Goal: Task Accomplishment & Management: Use online tool/utility

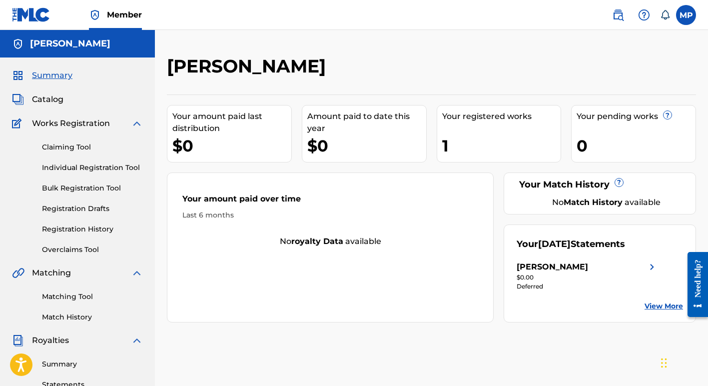
click at [57, 75] on span "Summary" at bounding box center [52, 75] width 40 height 12
click at [51, 74] on span "Summary" at bounding box center [52, 75] width 40 height 12
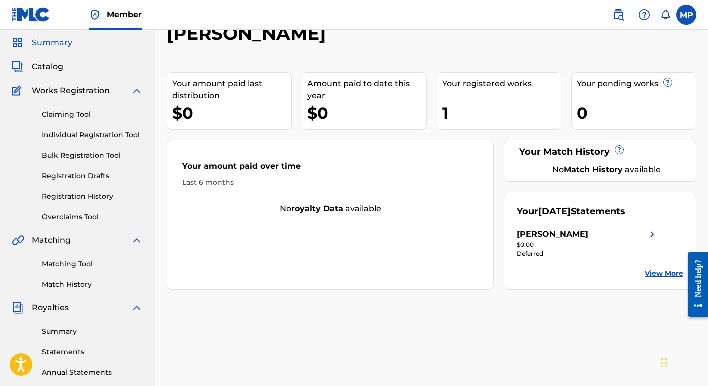
scroll to position [29, 0]
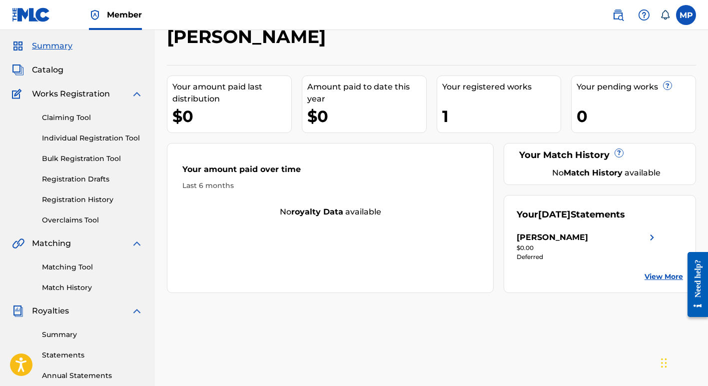
click at [50, 69] on span "Catalog" at bounding box center [47, 70] width 31 height 12
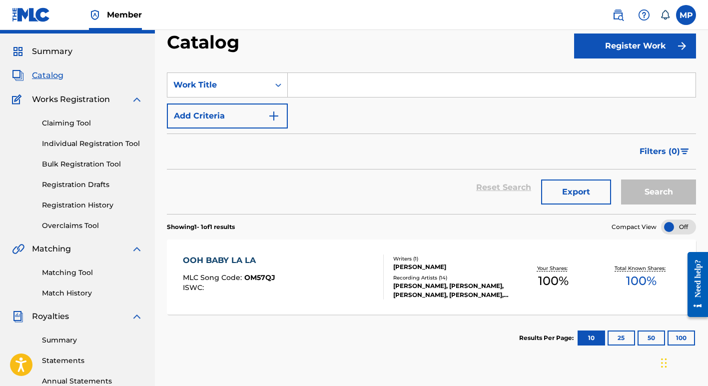
scroll to position [20, 0]
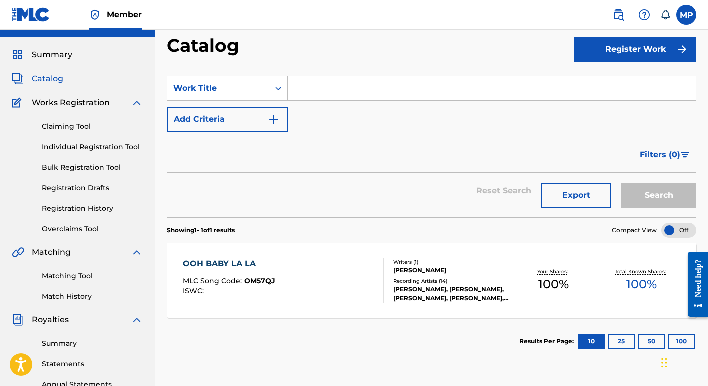
click at [311, 88] on input "Search Form" at bounding box center [492, 88] width 408 height 24
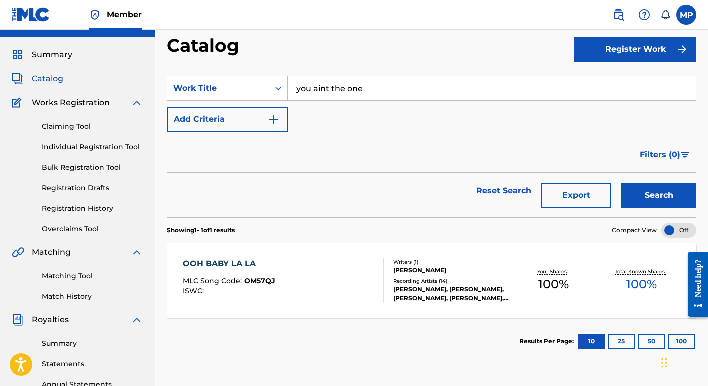
type input "you aint the one"
click at [268, 118] on img "Search Form" at bounding box center [274, 119] width 12 height 12
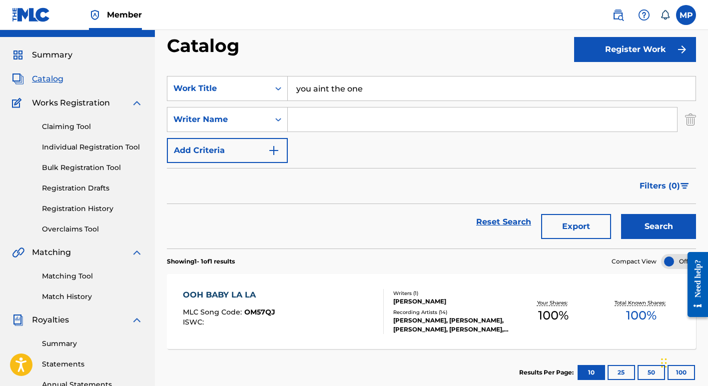
click at [316, 119] on input "Search Form" at bounding box center [482, 119] width 389 height 24
click at [646, 228] on button "Search" at bounding box center [658, 226] width 75 height 25
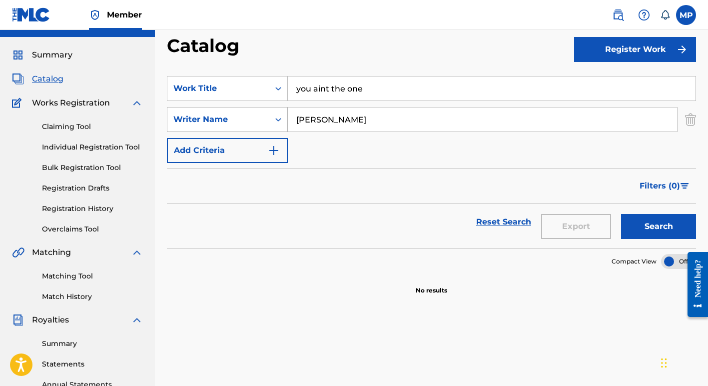
drag, startPoint x: 351, startPoint y: 120, endPoint x: 271, endPoint y: 113, distance: 80.7
click at [271, 113] on div "SearchWithCriteria11234fbb-7609-4d92-9ff8-cea8ede3c8e8 Writer Name margie perez" at bounding box center [431, 119] width 529 height 25
type input "ann margaret perez"
click at [645, 226] on button "Search" at bounding box center [658, 226] width 75 height 25
click at [17, 253] on img at bounding box center [18, 252] width 12 height 12
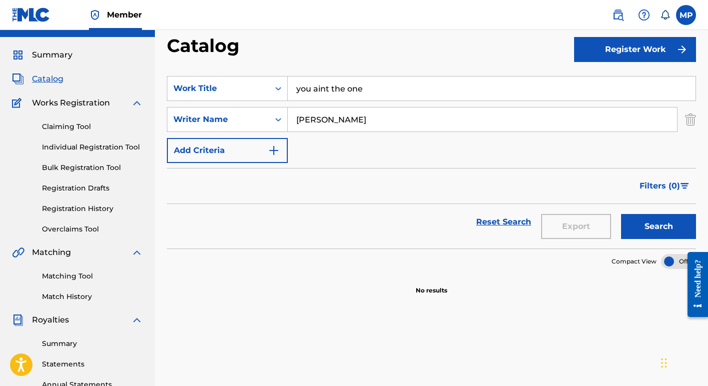
click at [61, 276] on link "Matching Tool" at bounding box center [92, 276] width 101 height 10
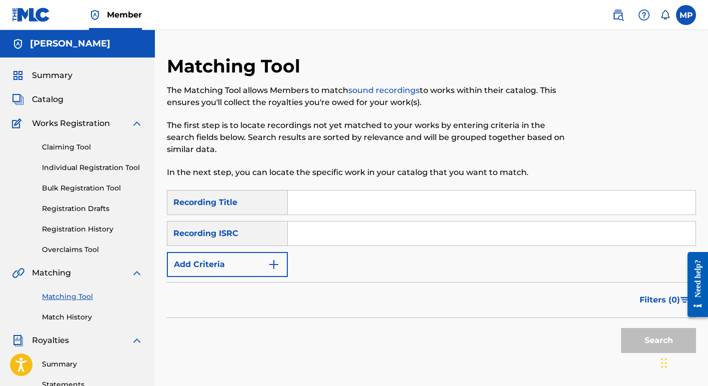
click at [340, 205] on input "Search Form" at bounding box center [492, 202] width 408 height 24
type input "you ain't the one"
click at [237, 264] on button "Add Criteria" at bounding box center [227, 264] width 121 height 25
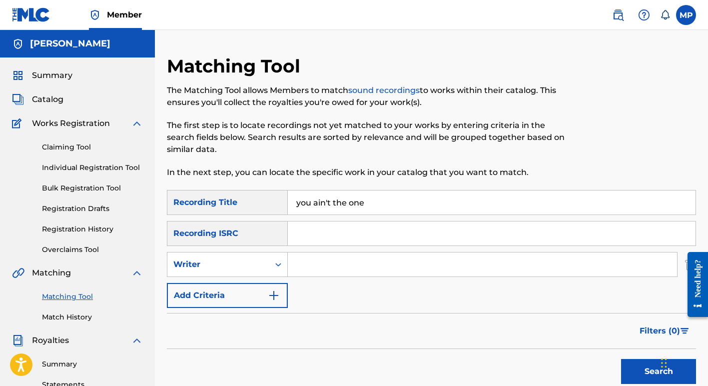
click at [311, 261] on input "Search Form" at bounding box center [482, 264] width 389 height 24
type input "margie perez"
click at [635, 369] on button "Search" at bounding box center [658, 371] width 75 height 25
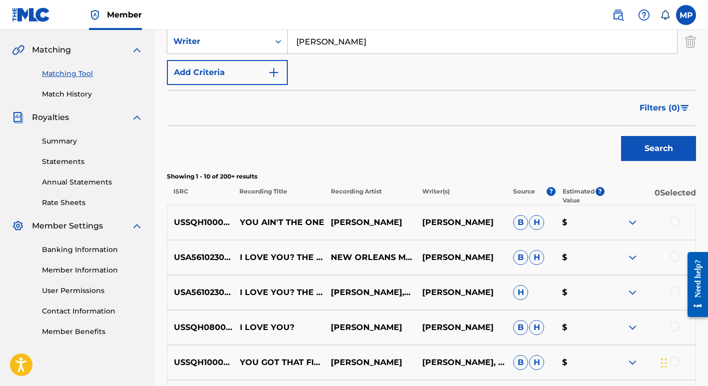
scroll to position [226, 0]
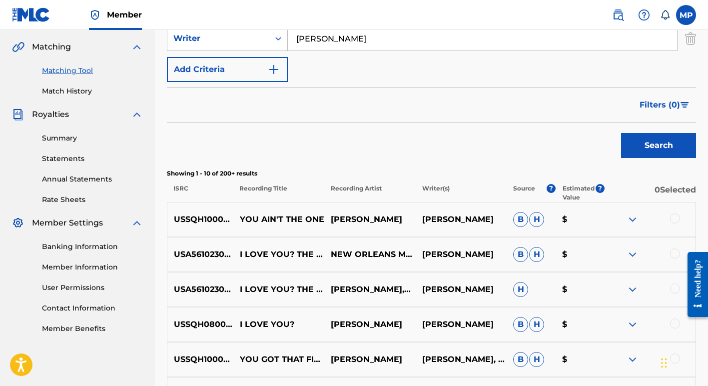
click at [631, 218] on img at bounding box center [632, 219] width 12 height 12
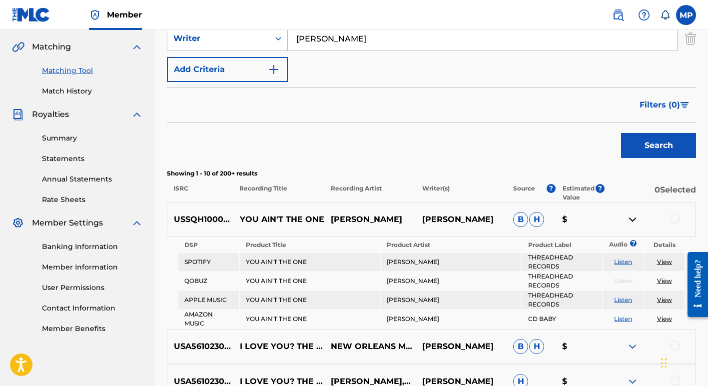
click at [202, 141] on div "Search" at bounding box center [431, 143] width 529 height 40
click at [636, 148] on button "Search" at bounding box center [658, 145] width 75 height 25
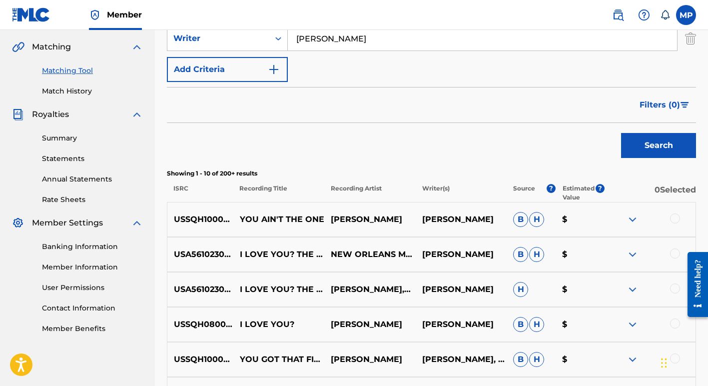
click at [206, 222] on p "USSQH1000213" at bounding box center [200, 219] width 66 height 12
